Goal: Information Seeking & Learning: Find specific fact

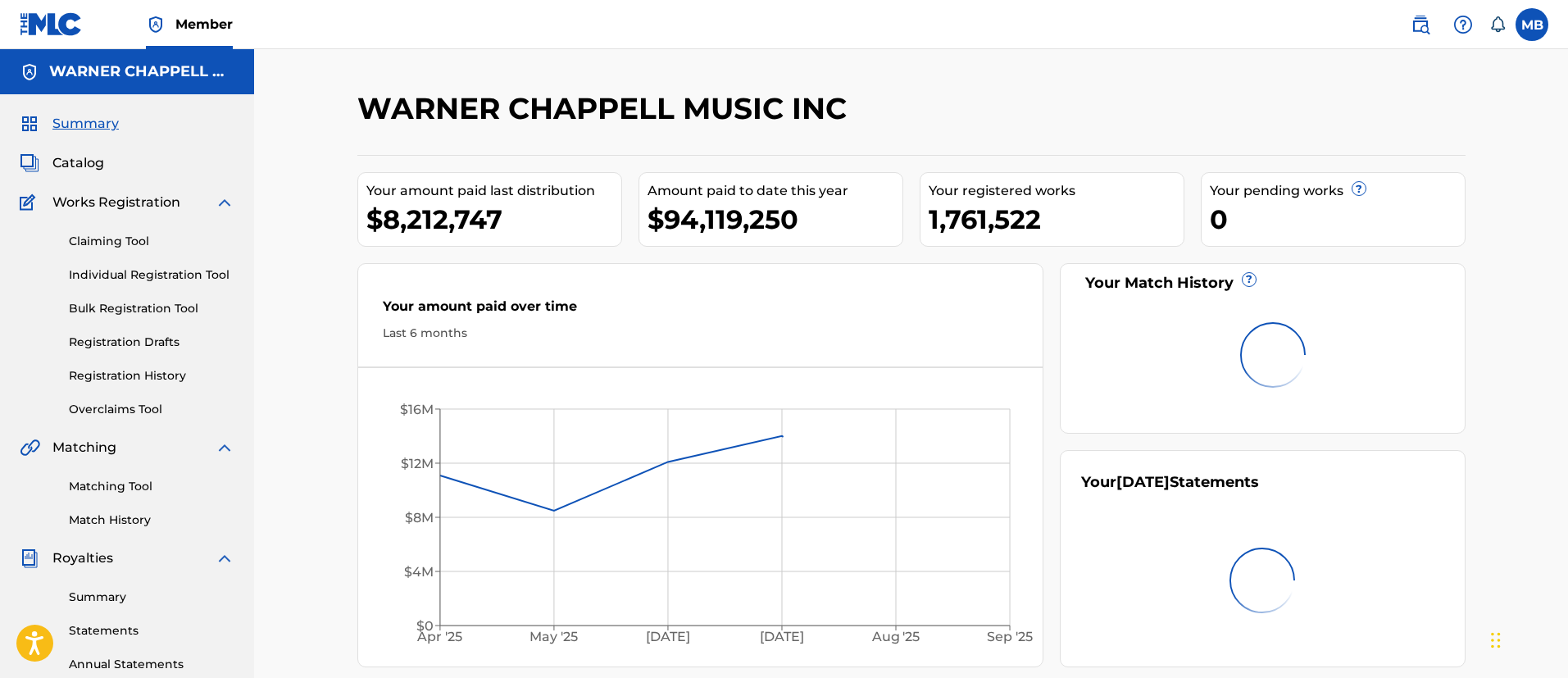
click at [207, 21] on span "Member" at bounding box center [203, 24] width 58 height 19
click at [76, 170] on span "Catalog" at bounding box center [78, 163] width 51 height 20
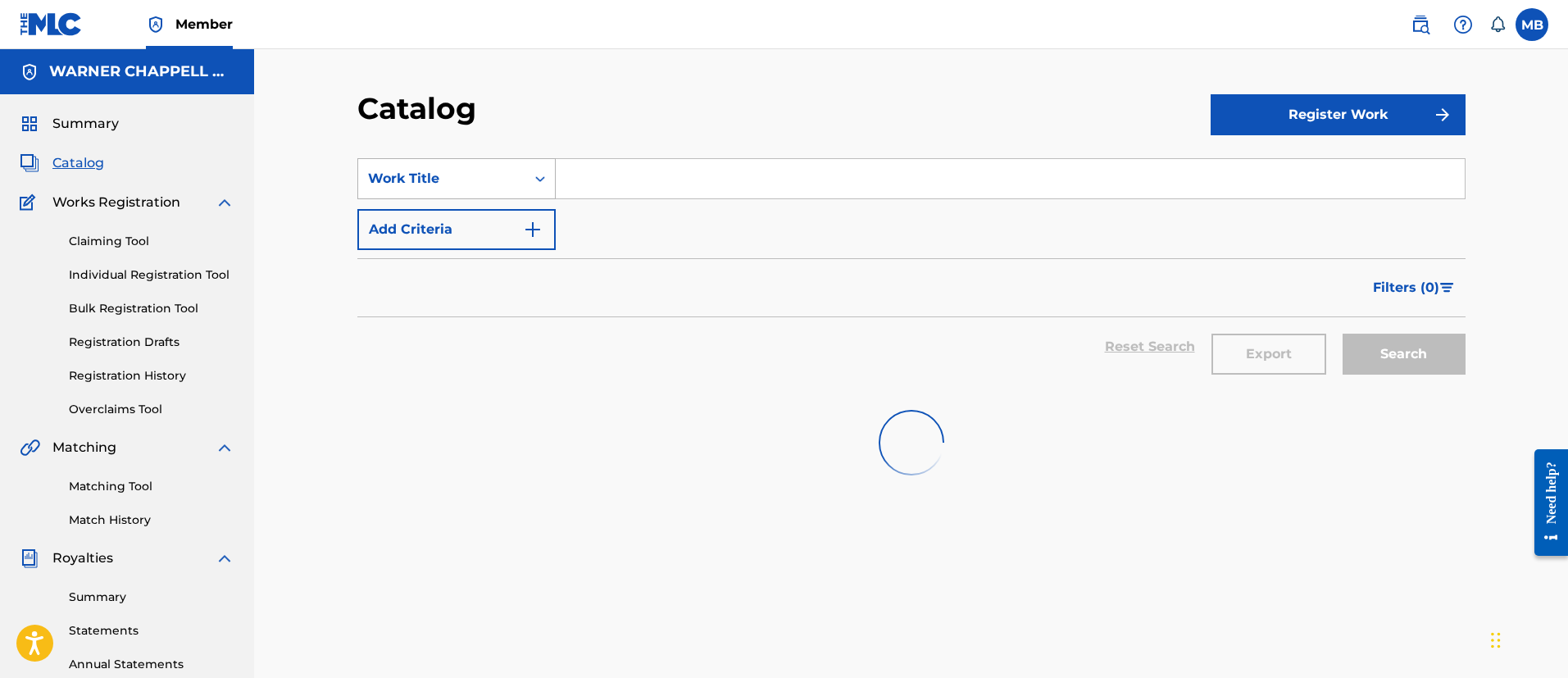
click at [443, 189] on div "Work Title" at bounding box center [441, 179] width 167 height 31
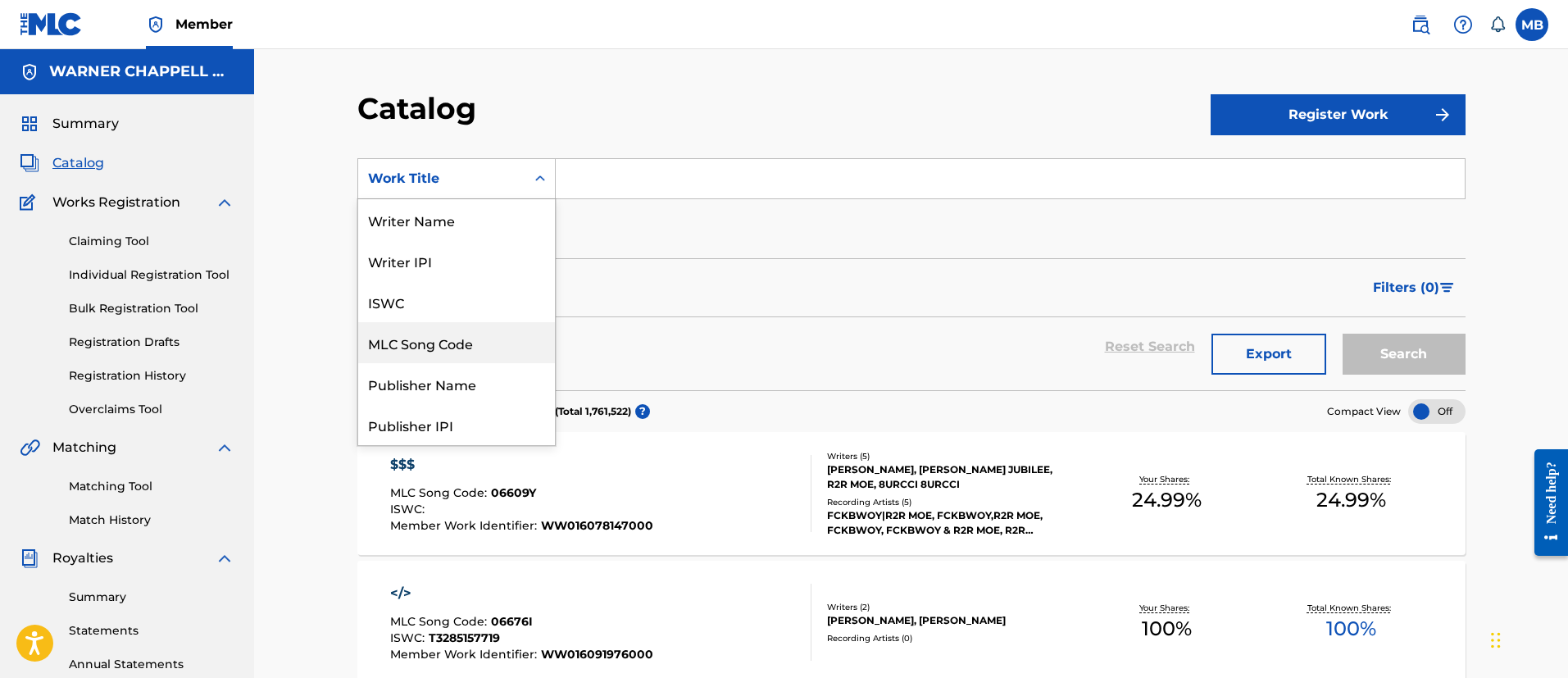
click at [413, 343] on div "MLC Song Code" at bounding box center [456, 342] width 197 height 41
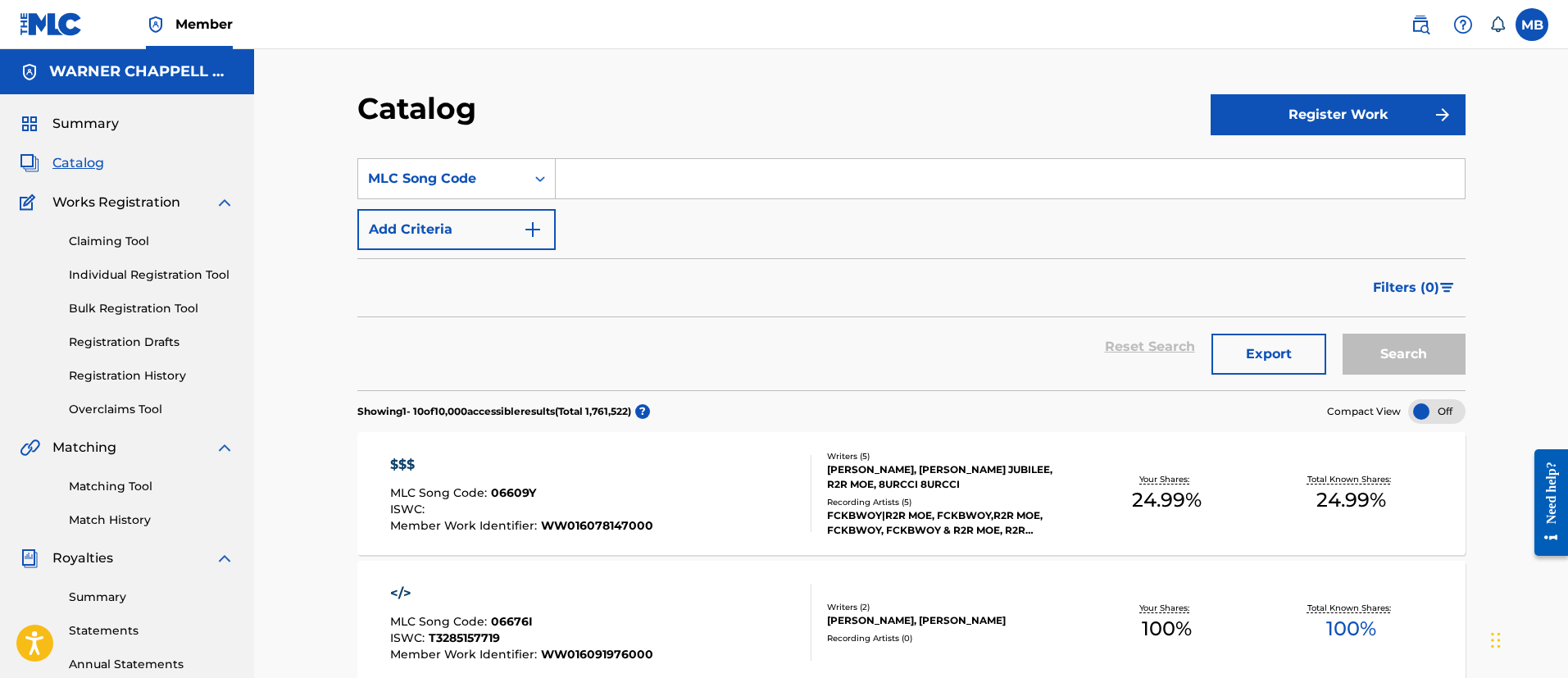
click at [634, 182] on input "Search Form" at bounding box center [1010, 179] width 909 height 39
paste input "W14988"
click at [1342, 334] on button "Search" at bounding box center [1403, 354] width 123 height 41
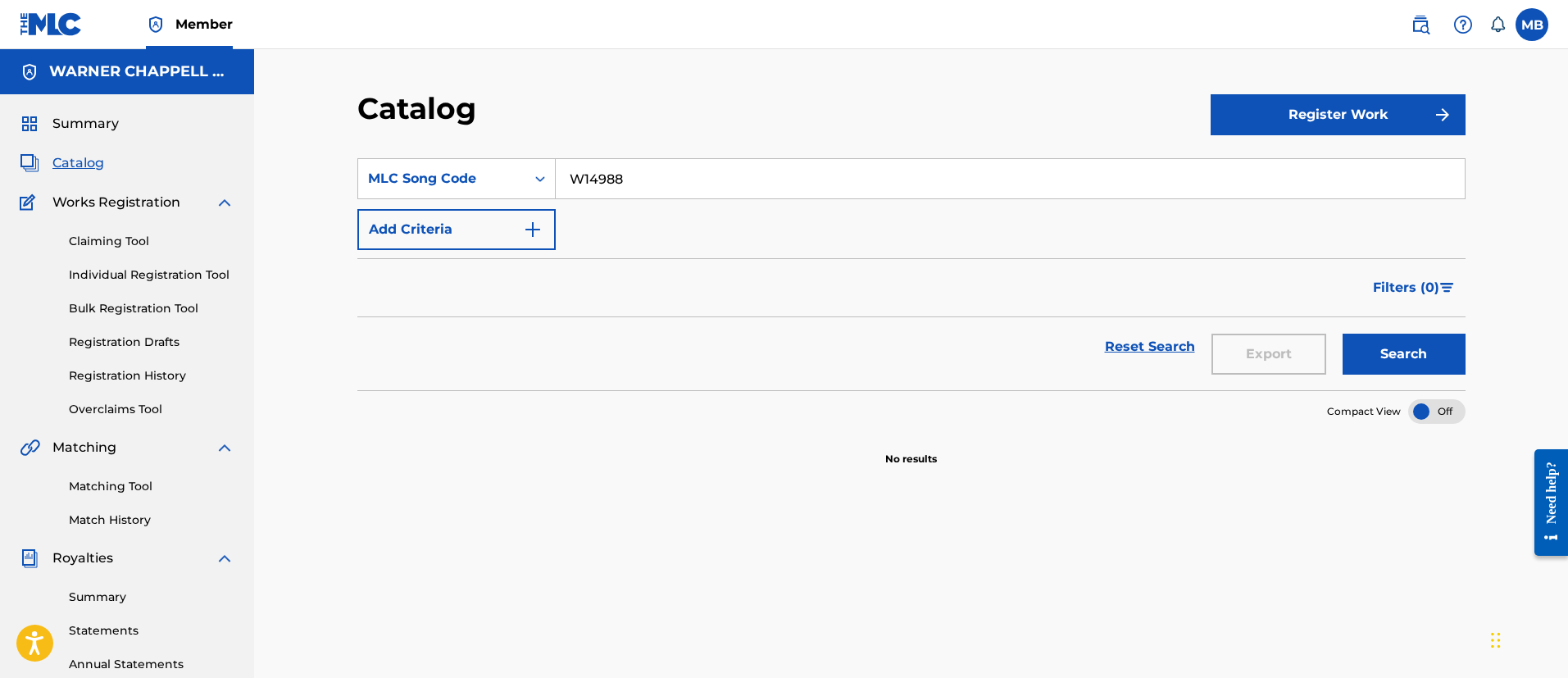
type input "W14988"
click at [1342, 334] on button "Search" at bounding box center [1403, 354] width 123 height 41
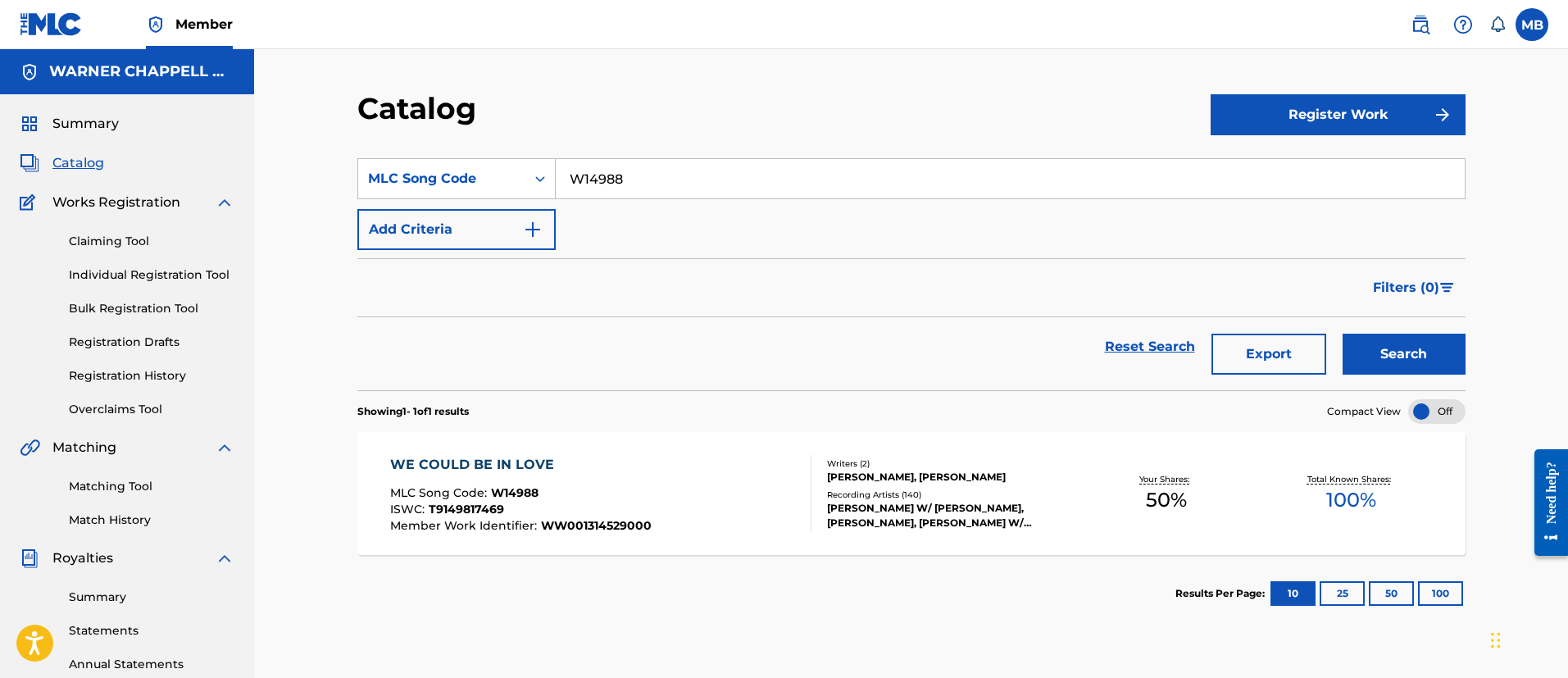
click at [611, 178] on input "W14988" at bounding box center [1010, 179] width 909 height 39
click at [604, 195] on input "W14988" at bounding box center [1010, 179] width 909 height 39
